Goal: Transaction & Acquisition: Download file/media

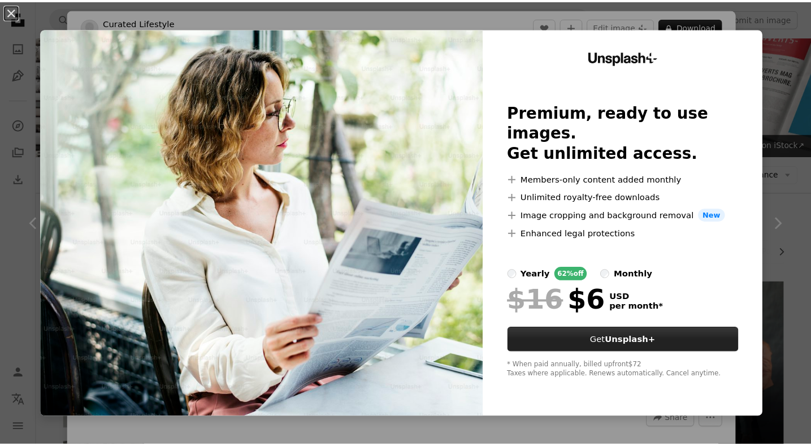
scroll to position [1062, 0]
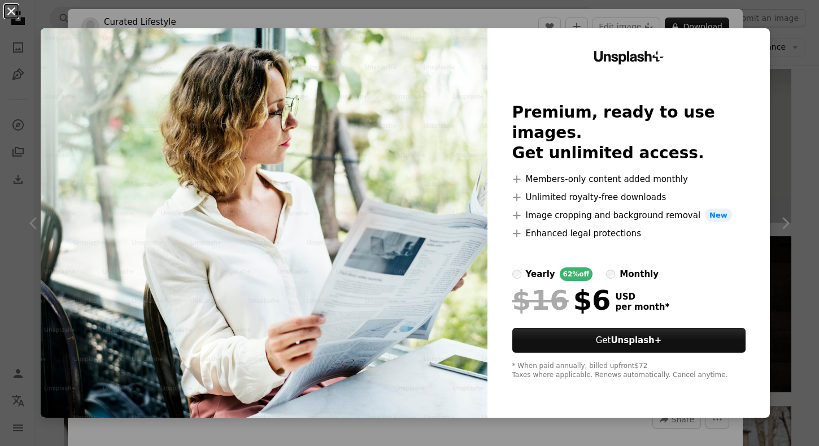
click at [14, 12] on button "An X shape" at bounding box center [12, 12] width 14 height 14
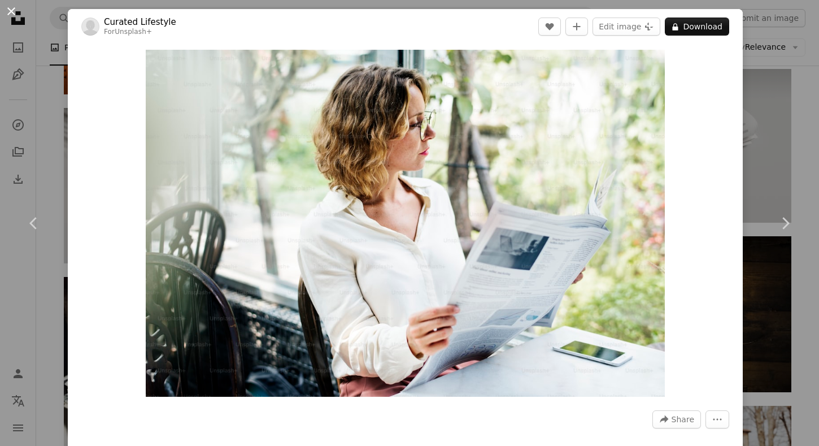
click at [12, 9] on button "An X shape" at bounding box center [12, 12] width 14 height 14
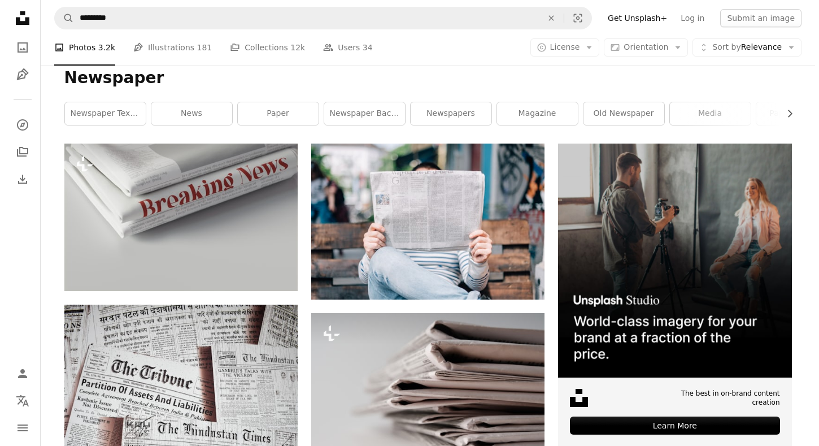
scroll to position [30, 0]
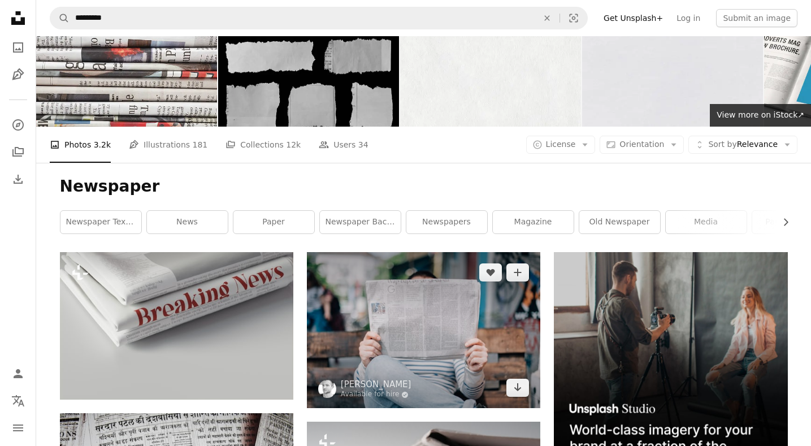
click at [349, 273] on img at bounding box center [423, 330] width 233 height 156
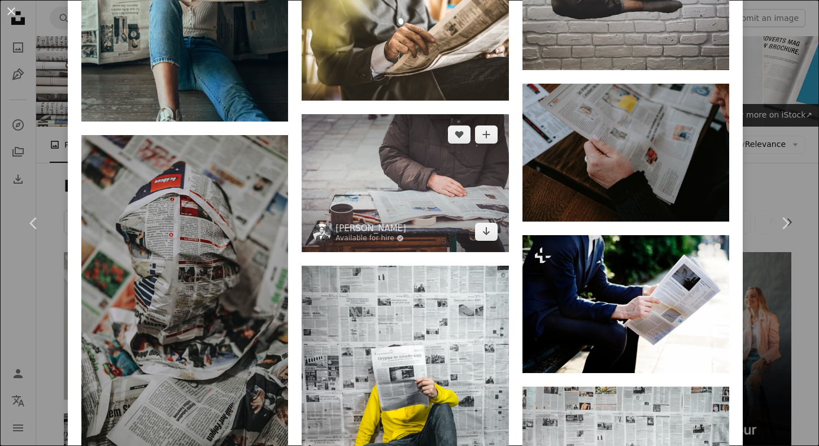
scroll to position [1022, 0]
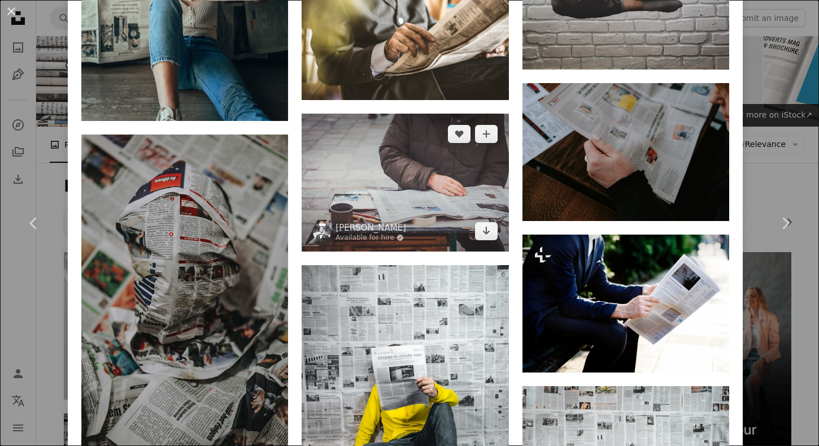
click at [395, 189] on img at bounding box center [405, 183] width 207 height 138
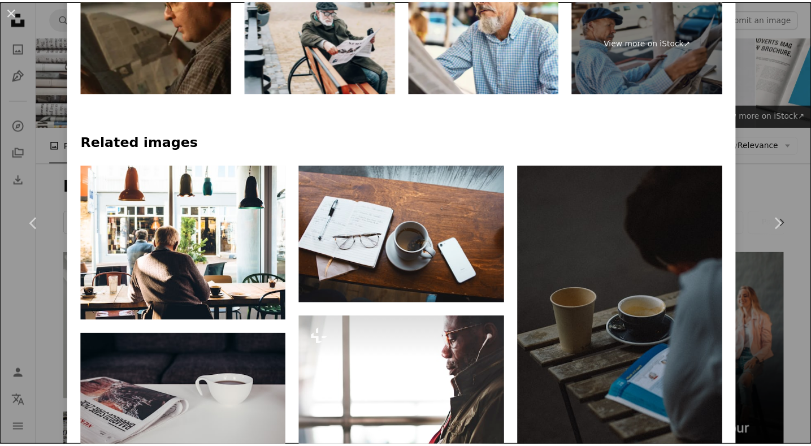
scroll to position [413, 0]
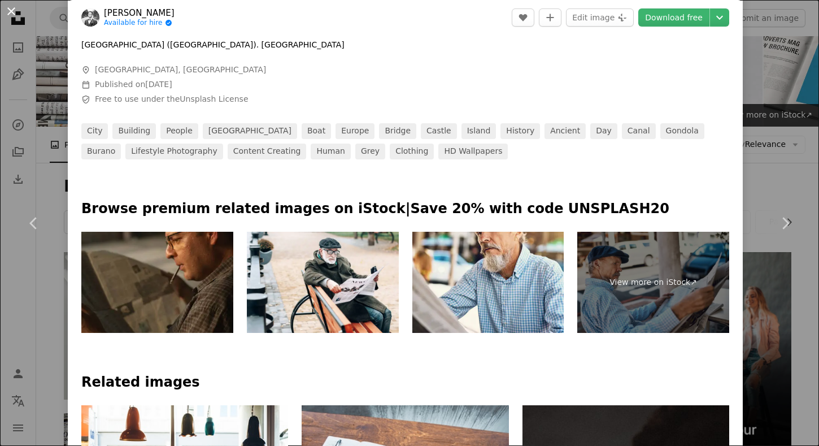
click at [8, 15] on button "An X shape" at bounding box center [12, 12] width 14 height 14
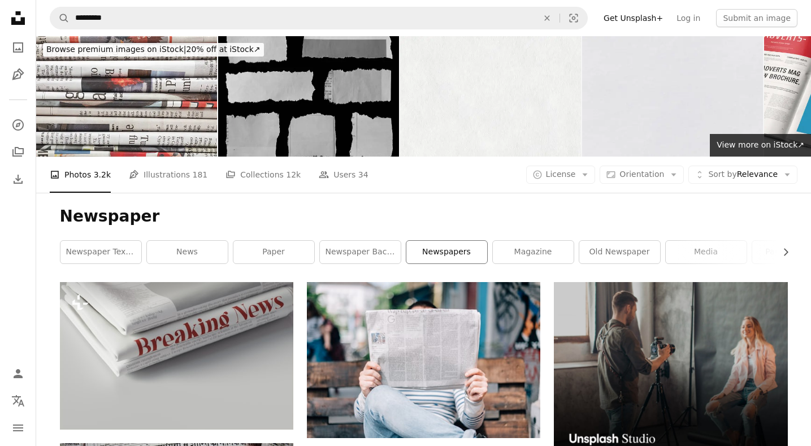
click at [450, 247] on link "newspapers" at bounding box center [446, 252] width 81 height 23
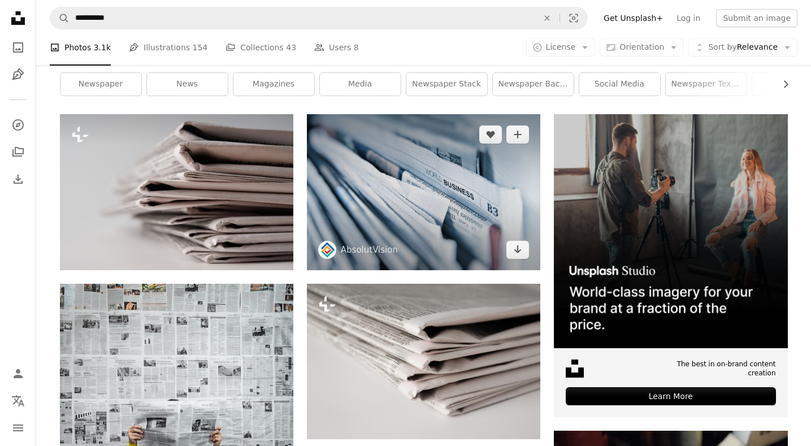
scroll to position [178, 0]
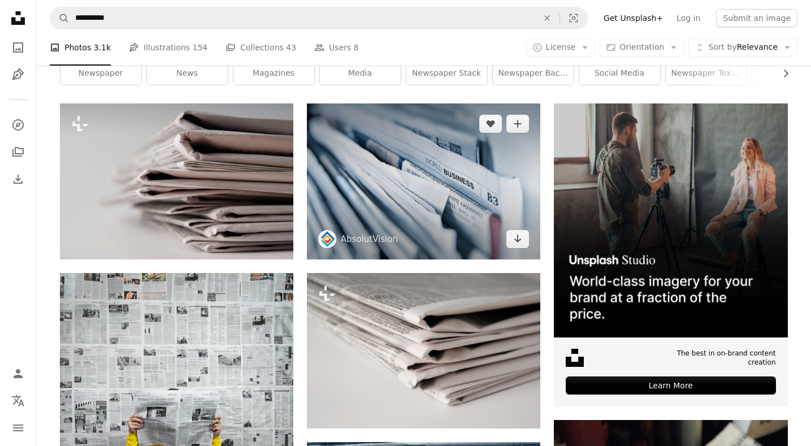
click at [451, 213] on img at bounding box center [423, 180] width 233 height 155
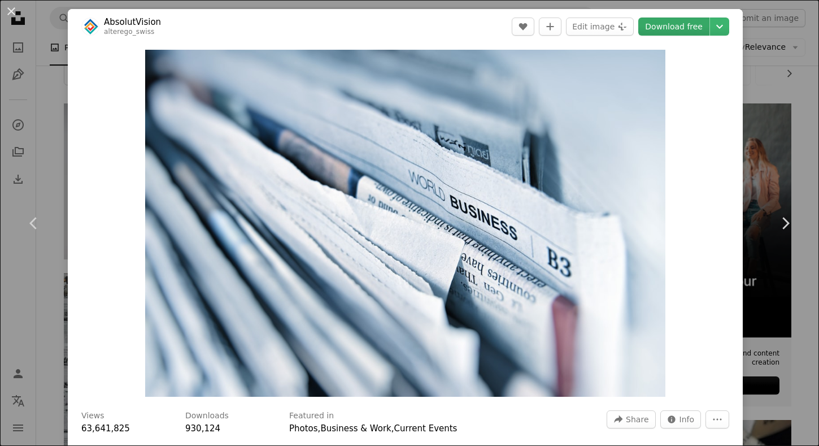
click at [675, 29] on link "Download free" at bounding box center [673, 27] width 71 height 18
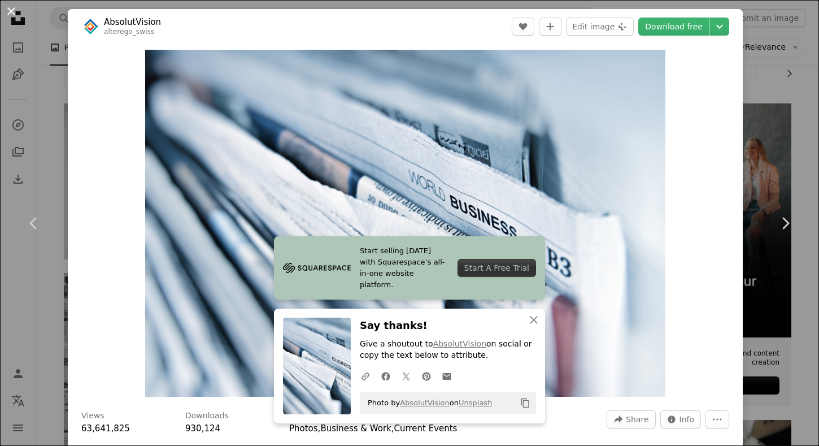
click at [15, 10] on button "An X shape" at bounding box center [12, 12] width 14 height 14
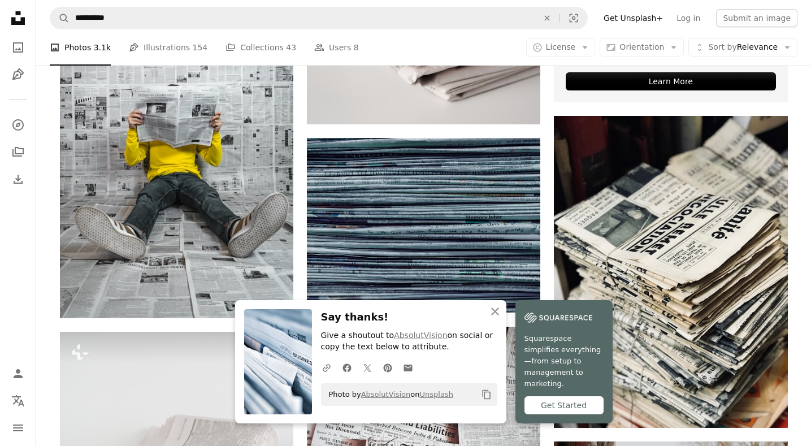
scroll to position [499, 0]
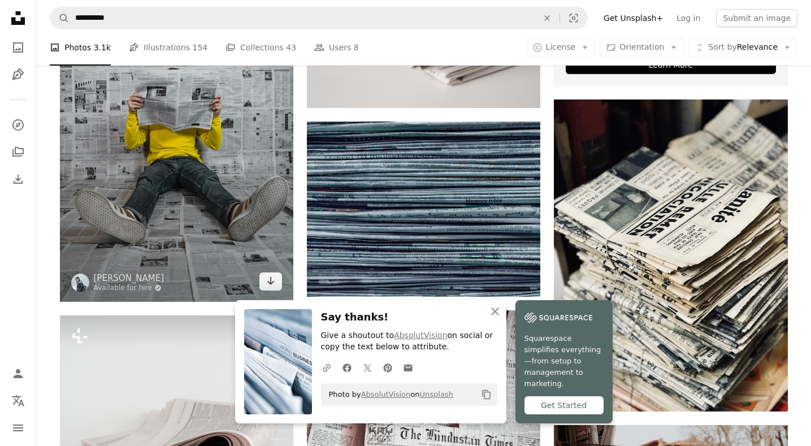
click at [117, 127] on img at bounding box center [176, 127] width 233 height 349
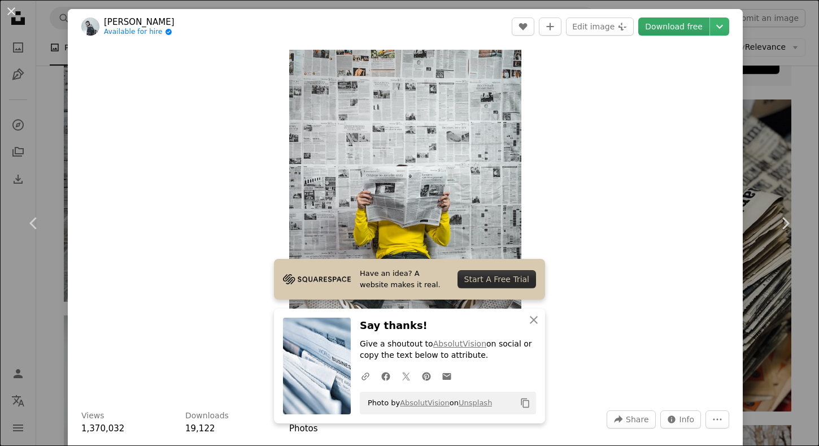
click at [680, 27] on link "Download free" at bounding box center [673, 27] width 71 height 18
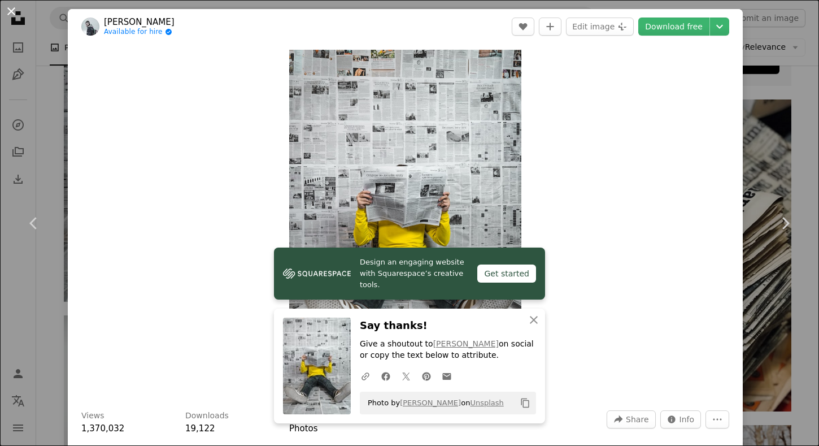
click at [12, 10] on button "An X shape" at bounding box center [12, 12] width 14 height 14
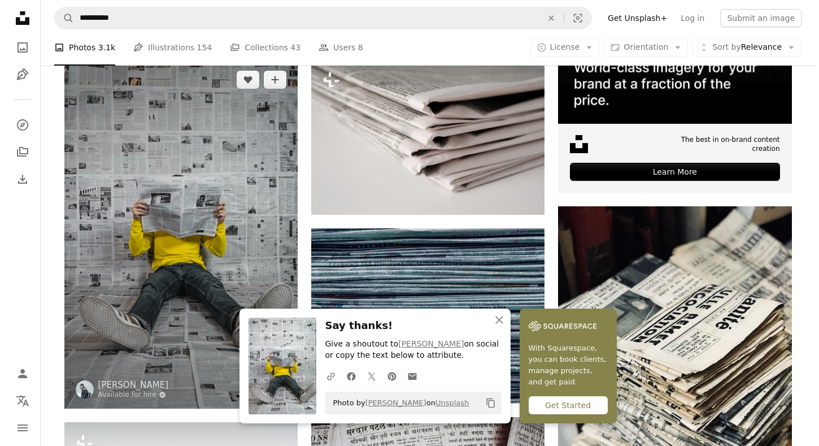
scroll to position [367, 0]
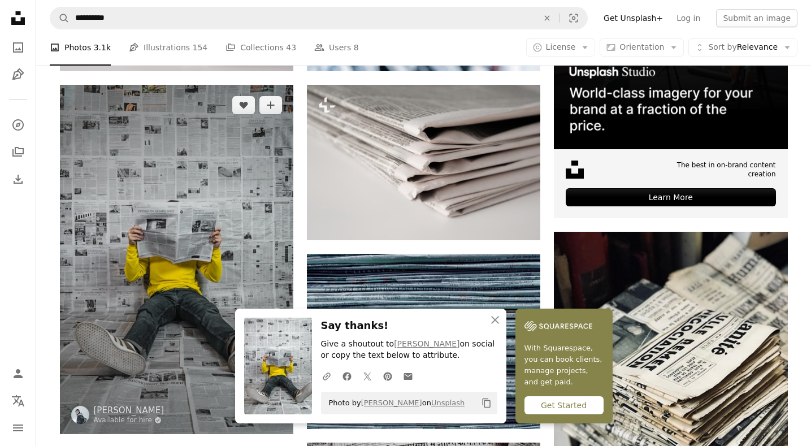
click at [196, 192] on img at bounding box center [176, 259] width 233 height 349
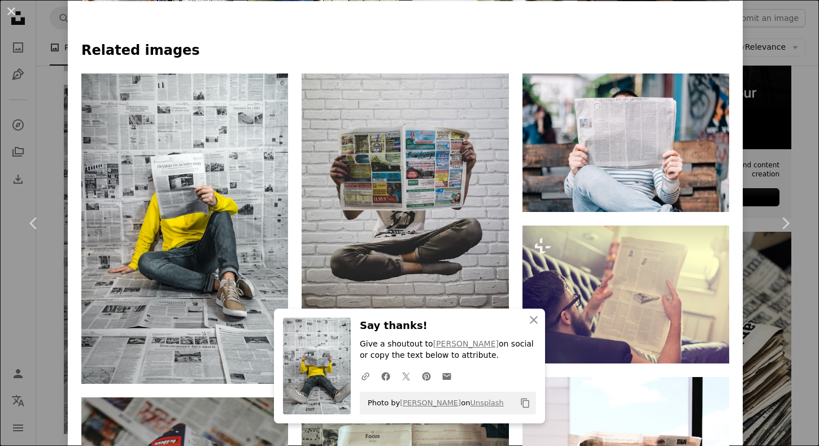
scroll to position [770, 0]
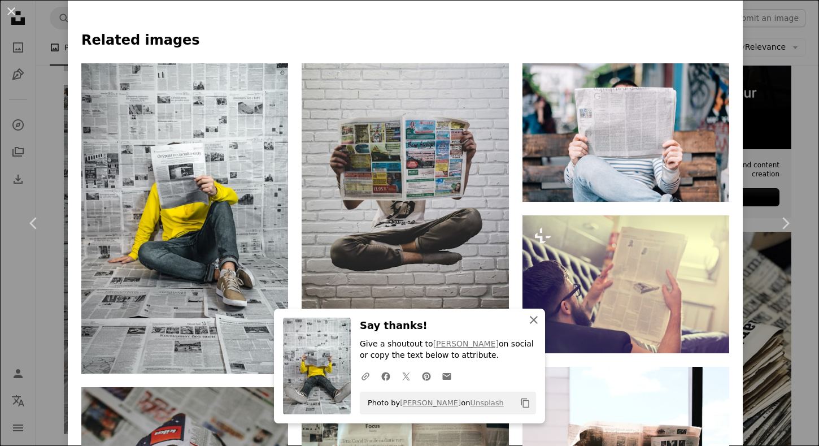
click at [534, 323] on icon "An X shape" at bounding box center [534, 320] width 14 height 14
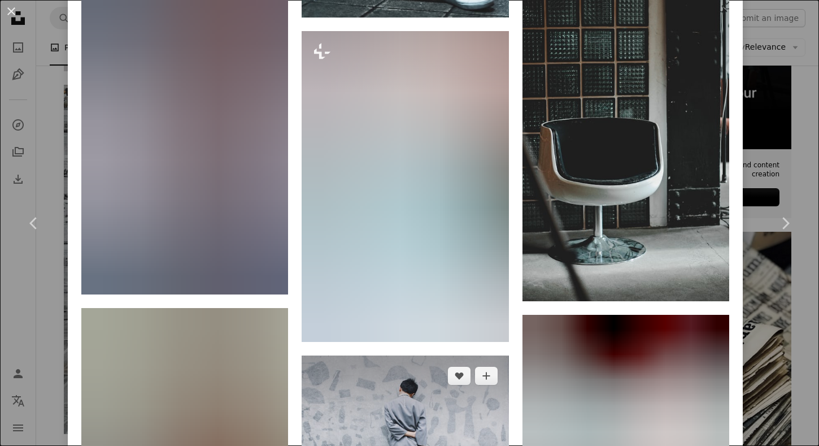
scroll to position [5053, 0]
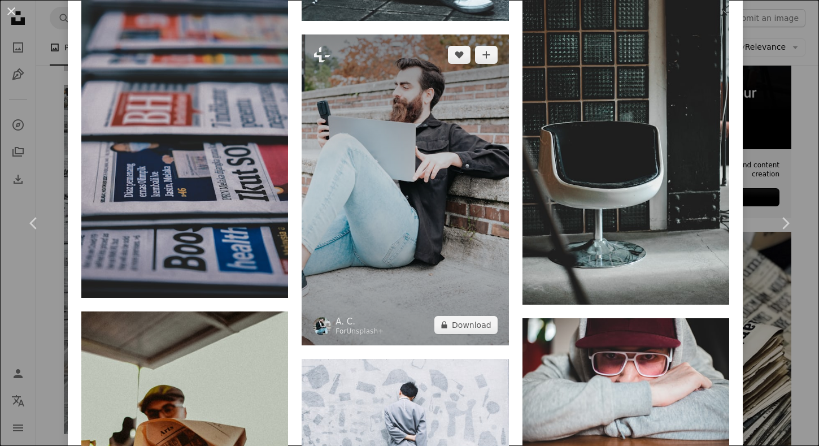
click at [441, 233] on img at bounding box center [405, 189] width 207 height 310
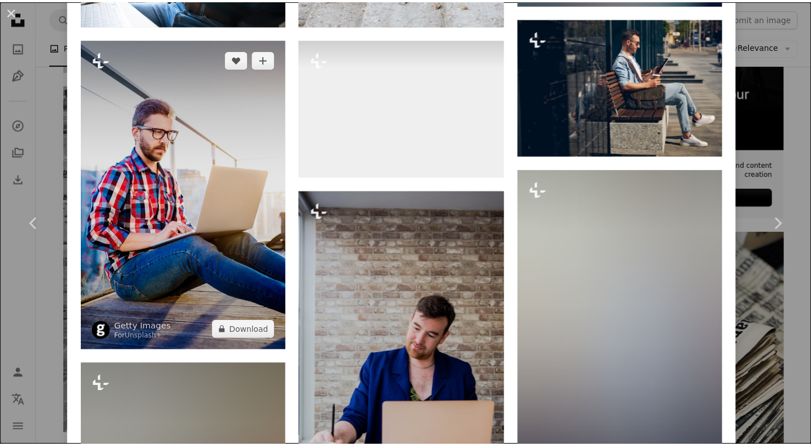
scroll to position [1274, 0]
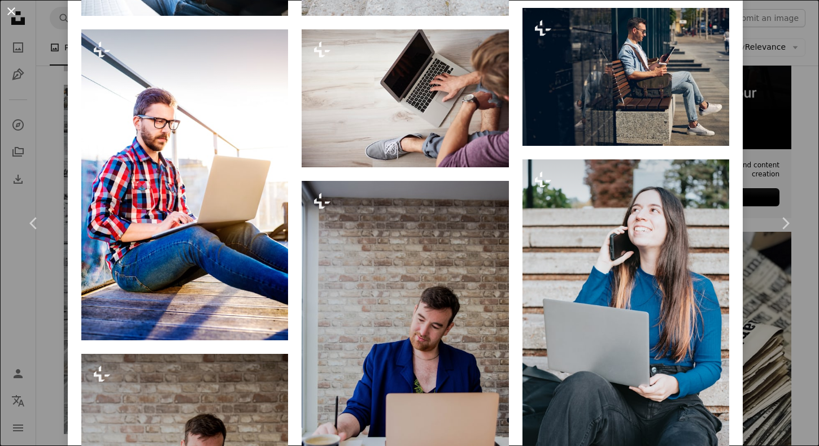
click at [9, 11] on button "An X shape" at bounding box center [12, 12] width 14 height 14
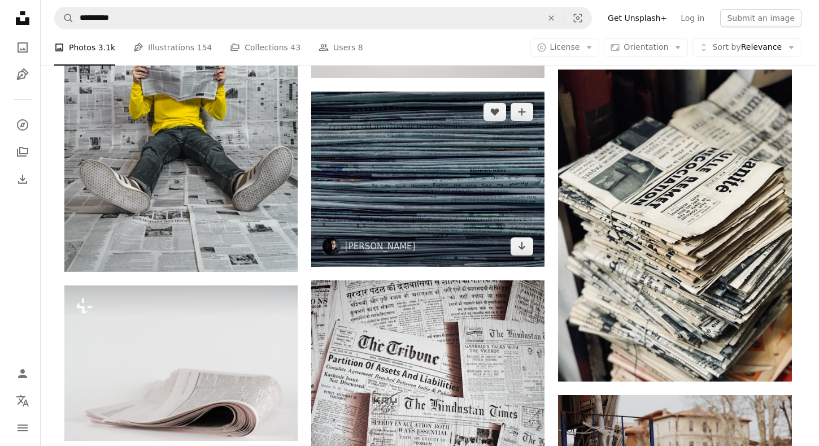
scroll to position [345, 0]
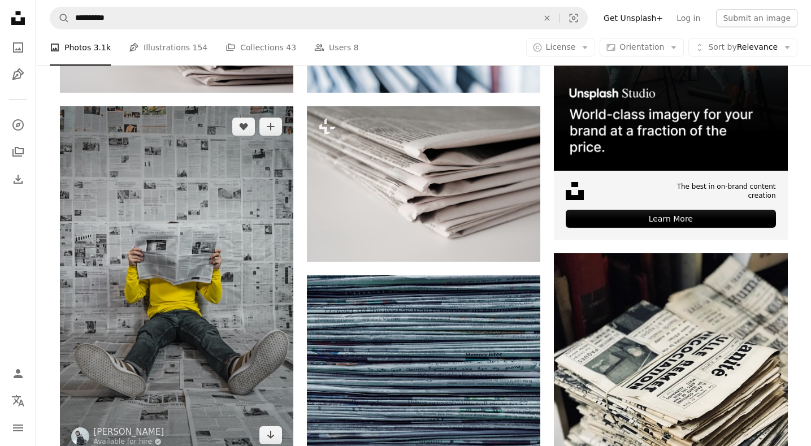
click at [121, 251] on img at bounding box center [176, 280] width 233 height 349
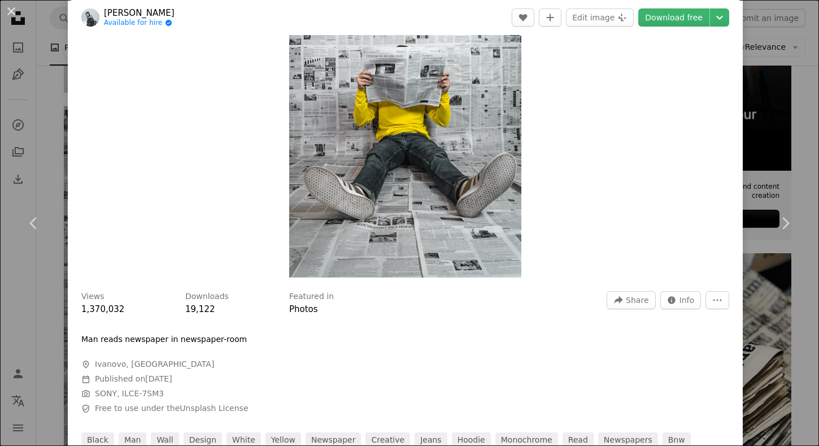
scroll to position [123, 0]
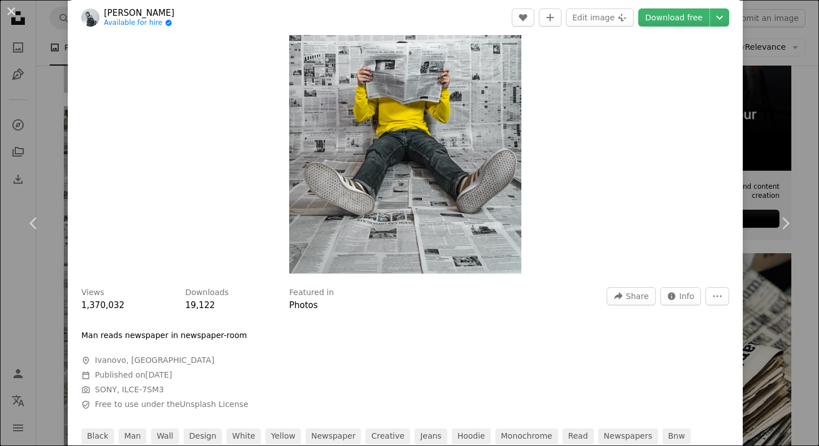
click at [372, 249] on img "Zoom in on this image" at bounding box center [405, 100] width 232 height 347
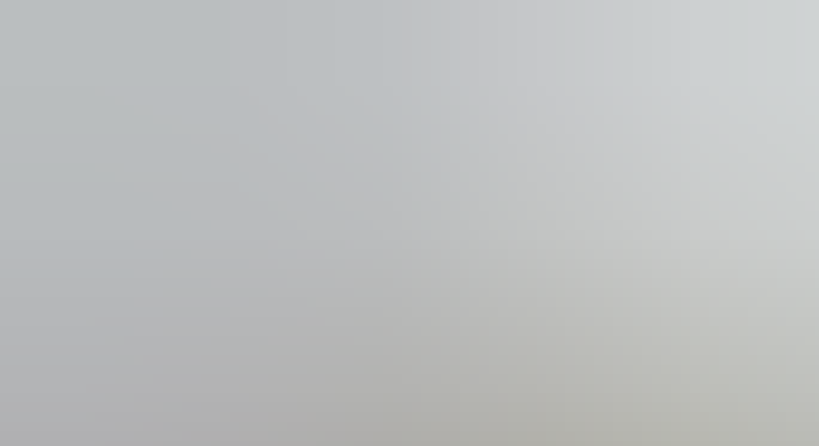
scroll to position [378, 0]
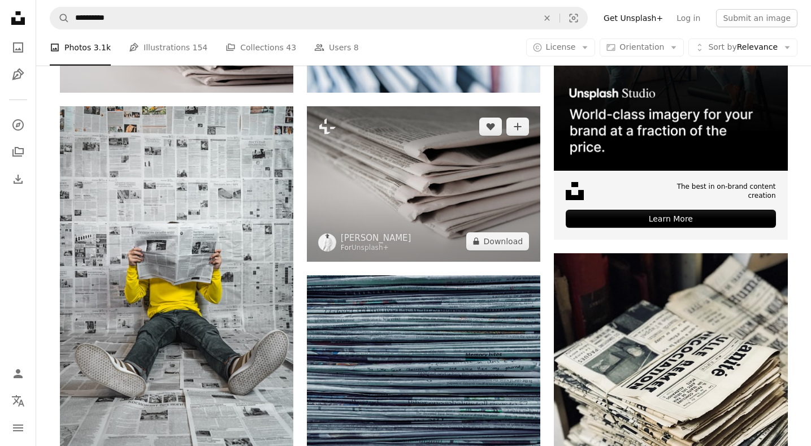
click at [417, 199] on img at bounding box center [423, 183] width 233 height 155
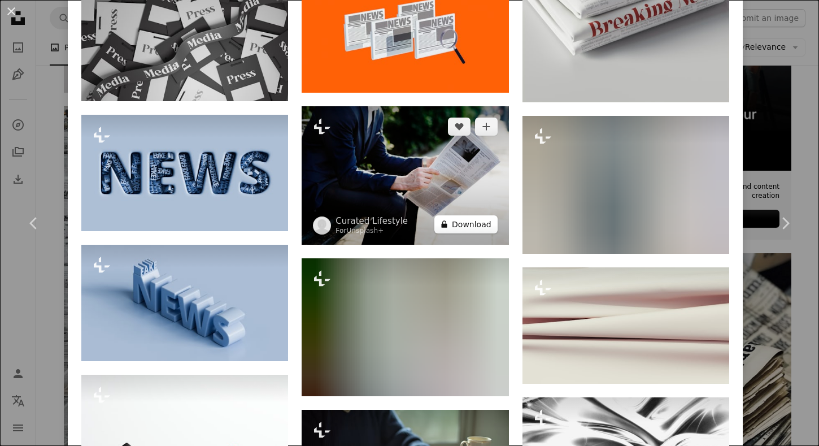
scroll to position [1134, 0]
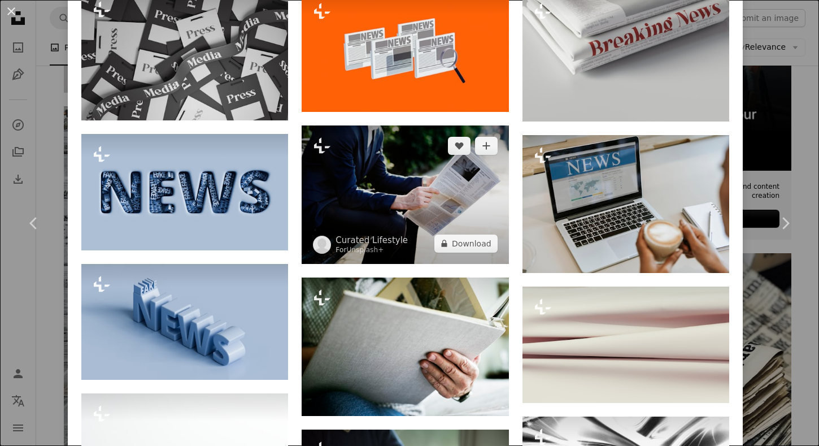
click at [437, 207] on img at bounding box center [405, 194] width 207 height 138
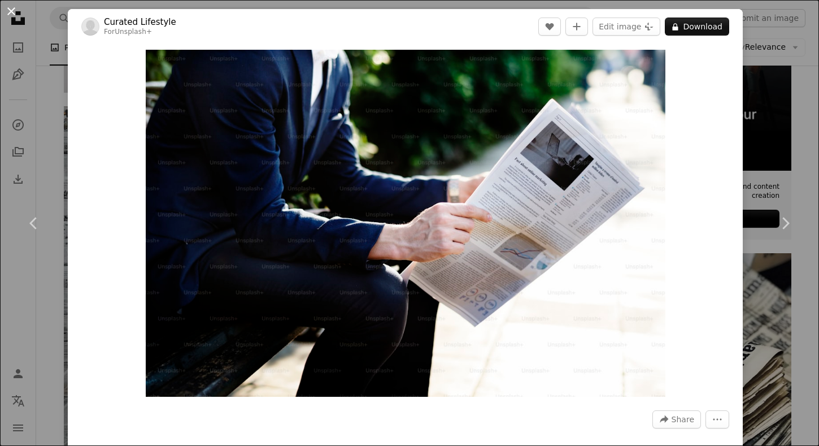
click at [12, 10] on button "An X shape" at bounding box center [12, 12] width 14 height 14
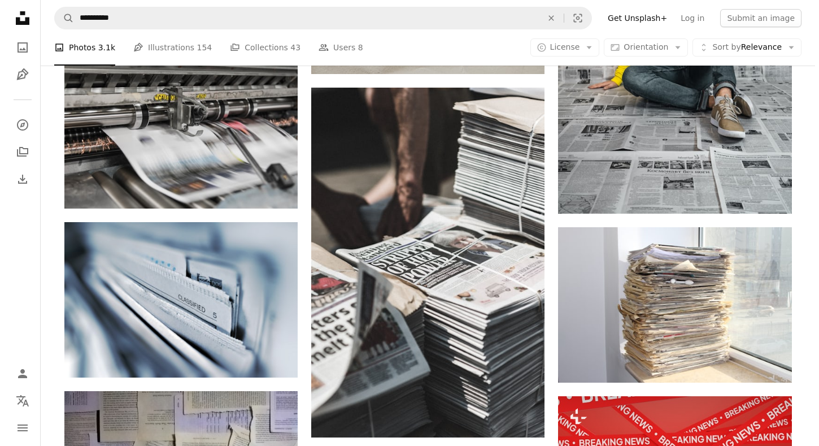
scroll to position [1789, 0]
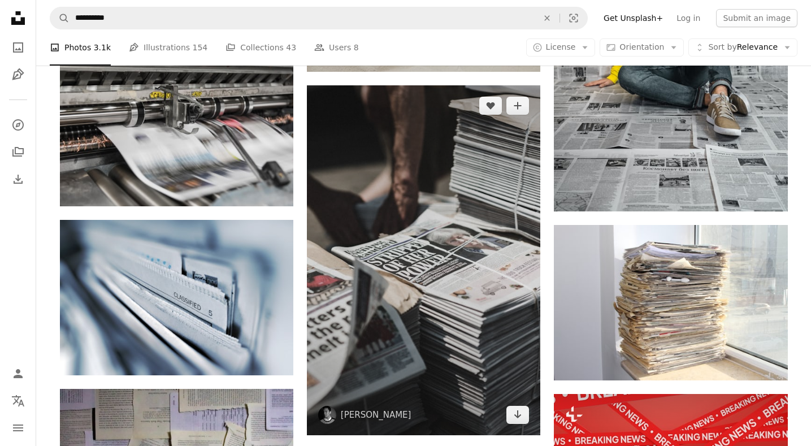
click at [413, 358] on img at bounding box center [423, 260] width 233 height 350
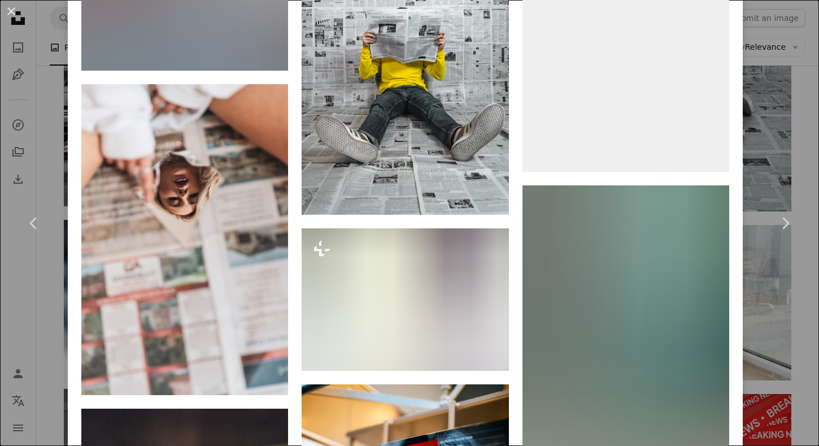
scroll to position [12616, 0]
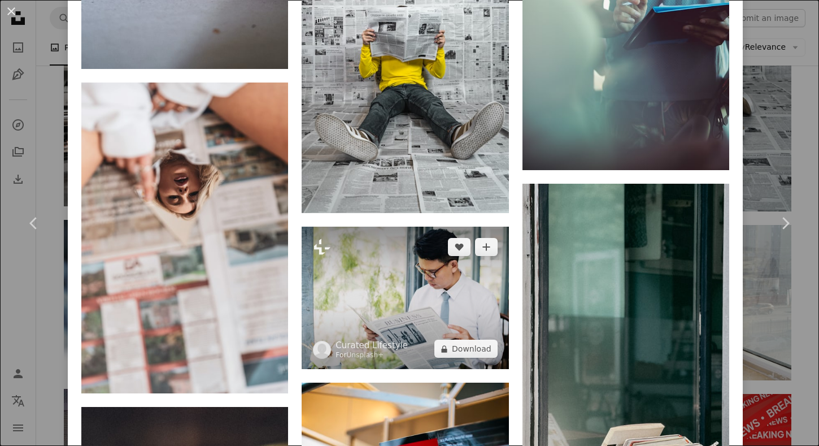
click at [468, 227] on img at bounding box center [405, 298] width 207 height 142
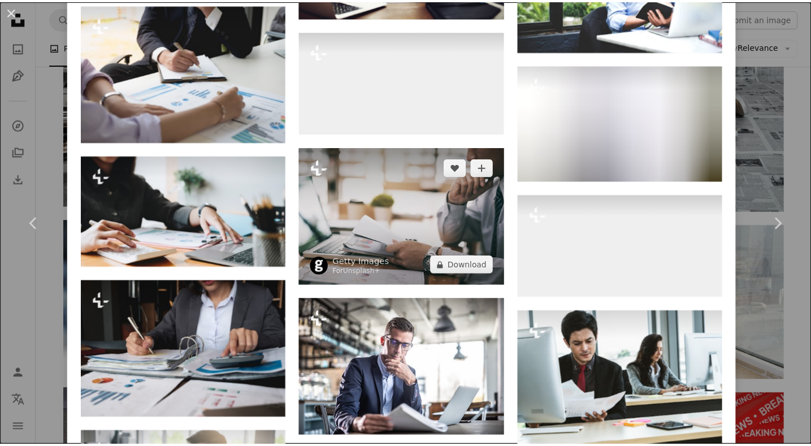
scroll to position [2313, 0]
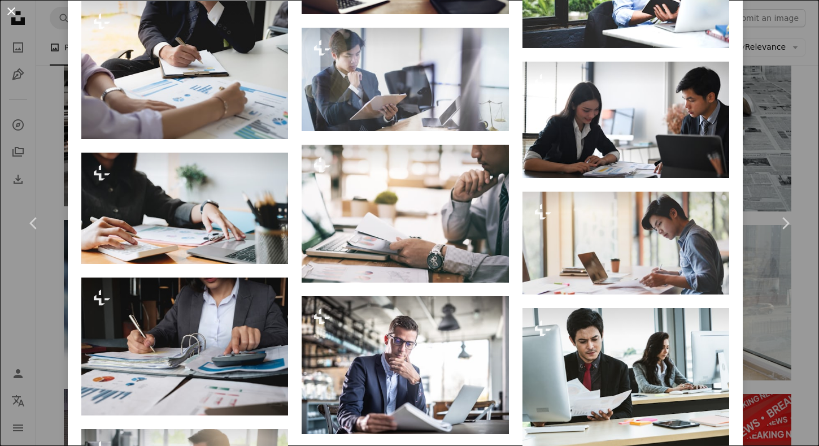
click at [5, 10] on button "An X shape" at bounding box center [12, 12] width 14 height 14
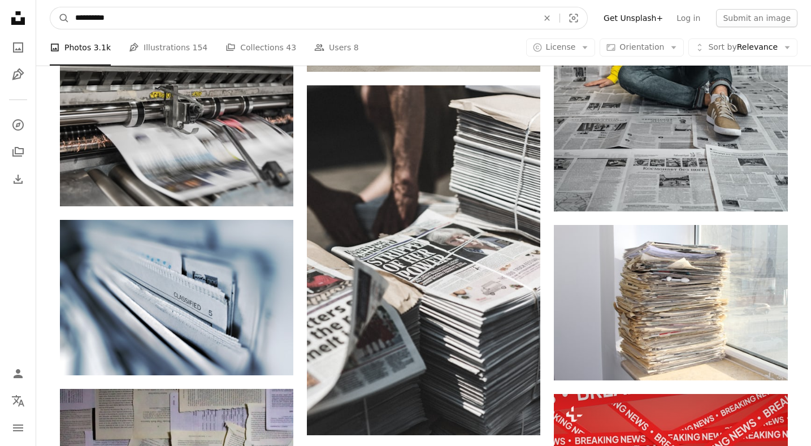
click at [76, 17] on input "**********" at bounding box center [301, 17] width 465 height 21
type input "**********"
click button "A magnifying glass" at bounding box center [59, 17] width 19 height 21
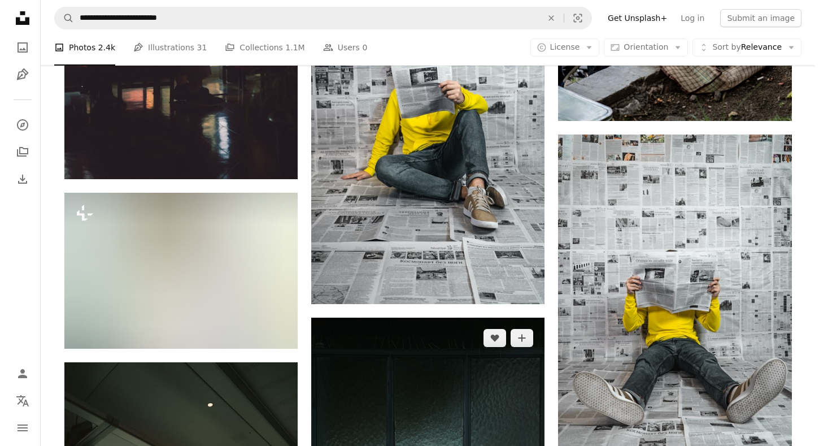
scroll to position [1160, 0]
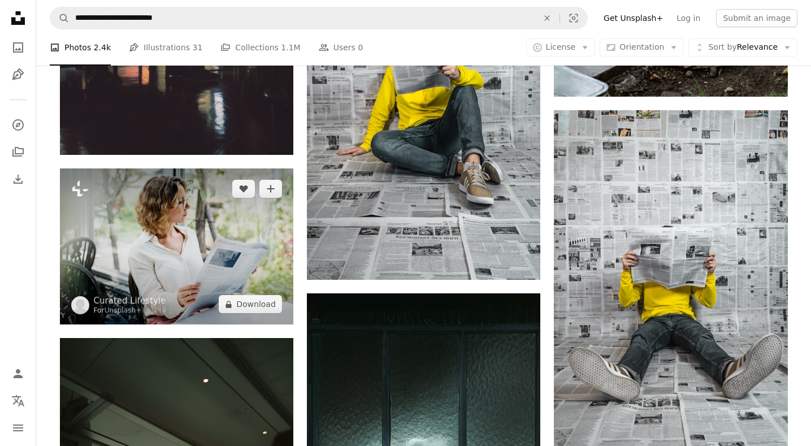
click at [251, 262] on img at bounding box center [176, 246] width 233 height 156
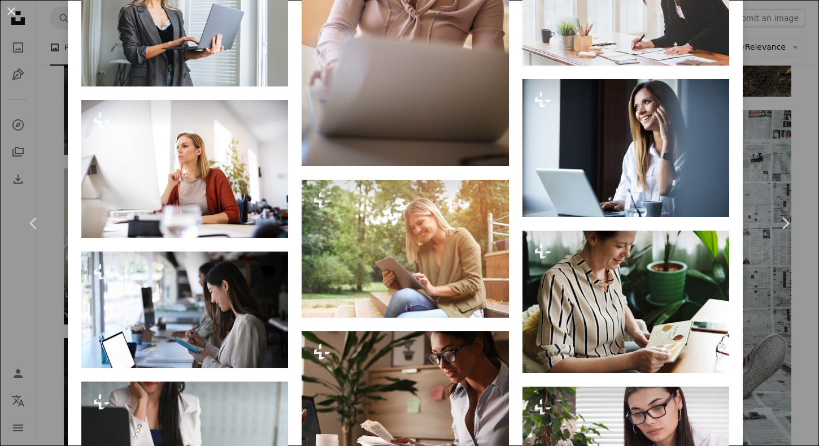
scroll to position [1558, 0]
